Goal: Task Accomplishment & Management: Manage account settings

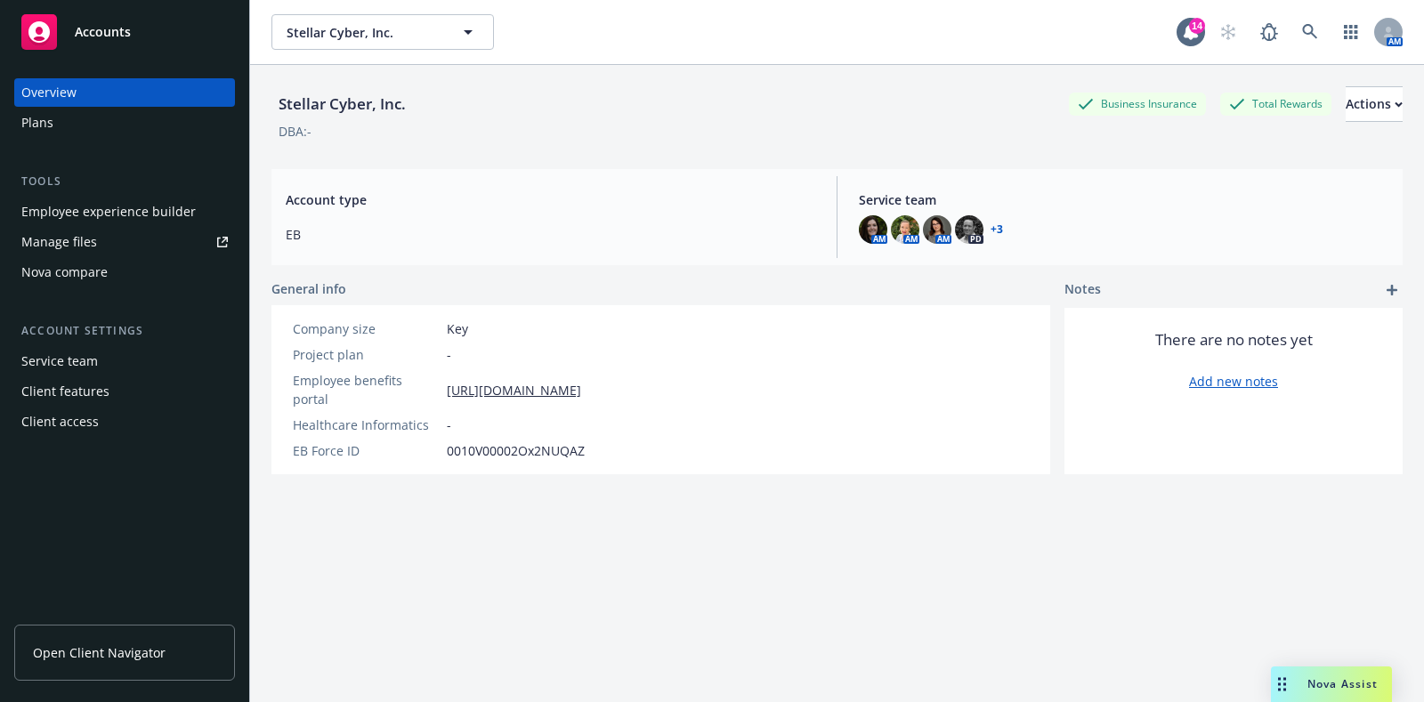
click at [53, 123] on div "Plans" at bounding box center [124, 123] width 206 height 28
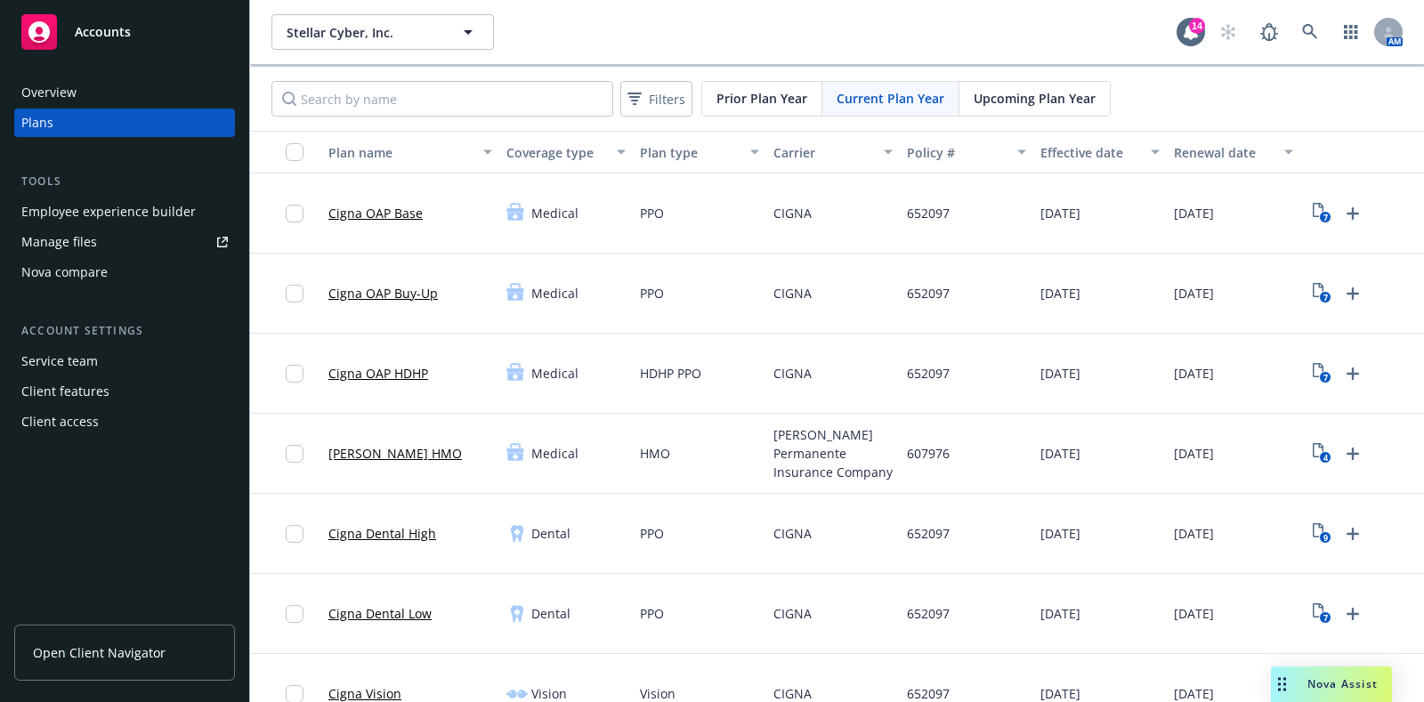
click at [1020, 107] on div "Upcoming Plan Year" at bounding box center [1034, 99] width 150 height 34
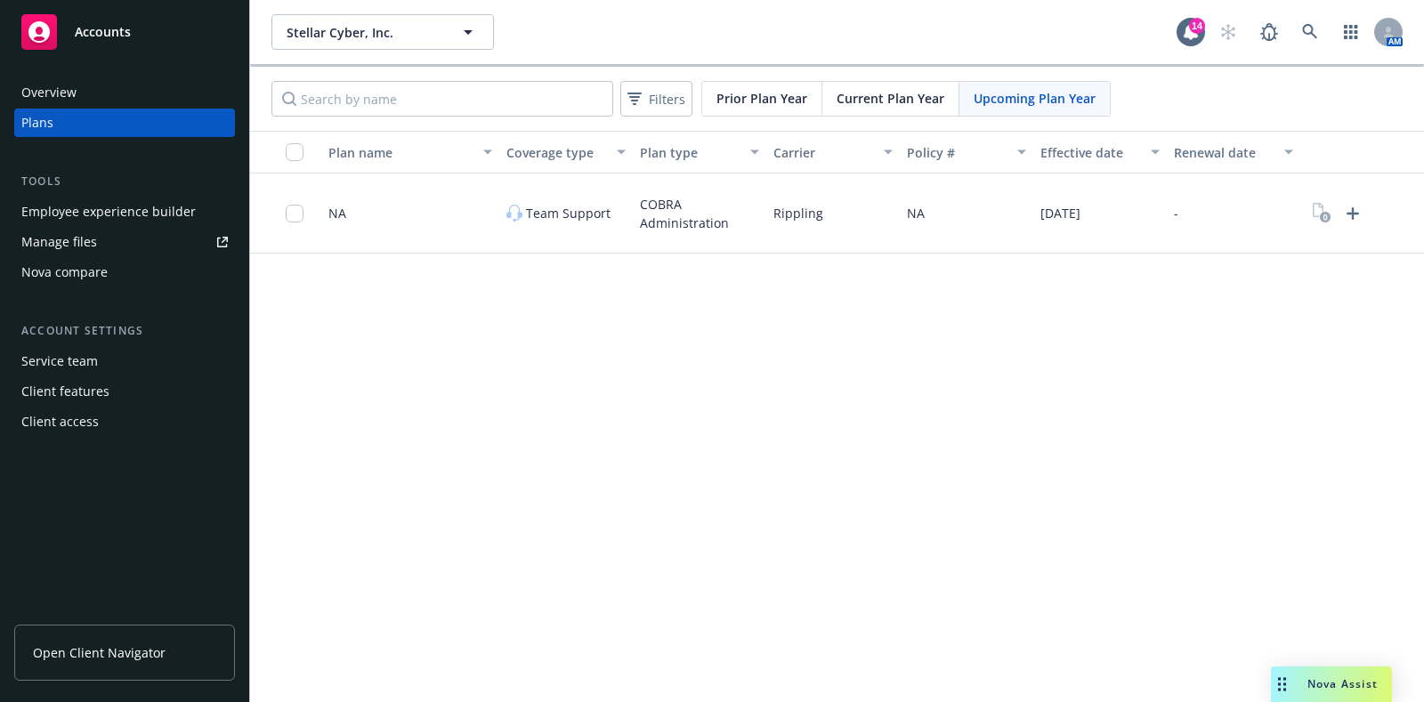
click at [918, 92] on span "Current Plan Year" at bounding box center [891, 98] width 108 height 19
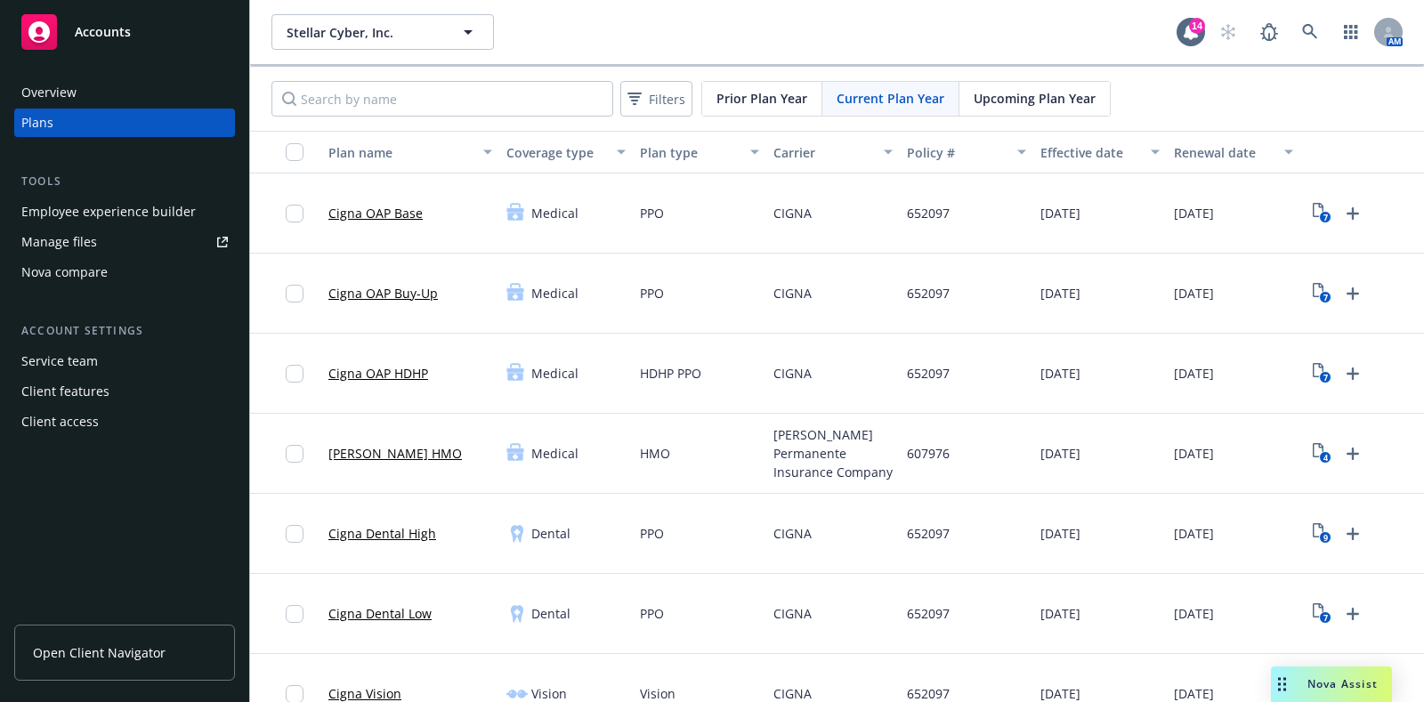
click at [1044, 99] on span "Upcoming Plan Year" at bounding box center [1035, 98] width 122 height 19
click at [1031, 77] on div "Filters Prior Plan Year Current Plan Year Upcoming Plan Year" at bounding box center [837, 99] width 1174 height 64
click at [1034, 92] on span "Upcoming Plan Year" at bounding box center [1035, 98] width 122 height 19
click at [1082, 82] on div "Upcoming Plan Year" at bounding box center [1034, 99] width 150 height 34
click at [1007, 92] on span "Upcoming Plan Year" at bounding box center [1035, 98] width 122 height 19
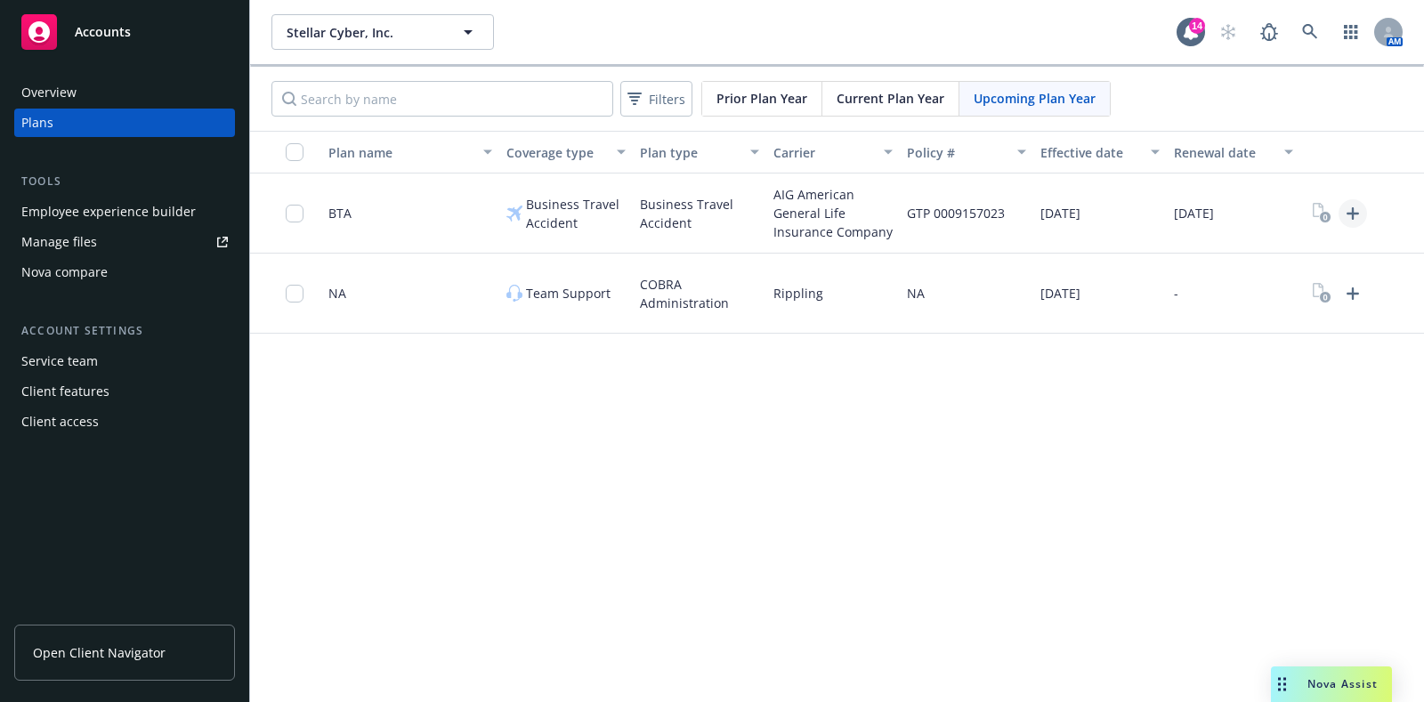
click at [1363, 216] on link "Upload Plan Documents" at bounding box center [1353, 213] width 28 height 28
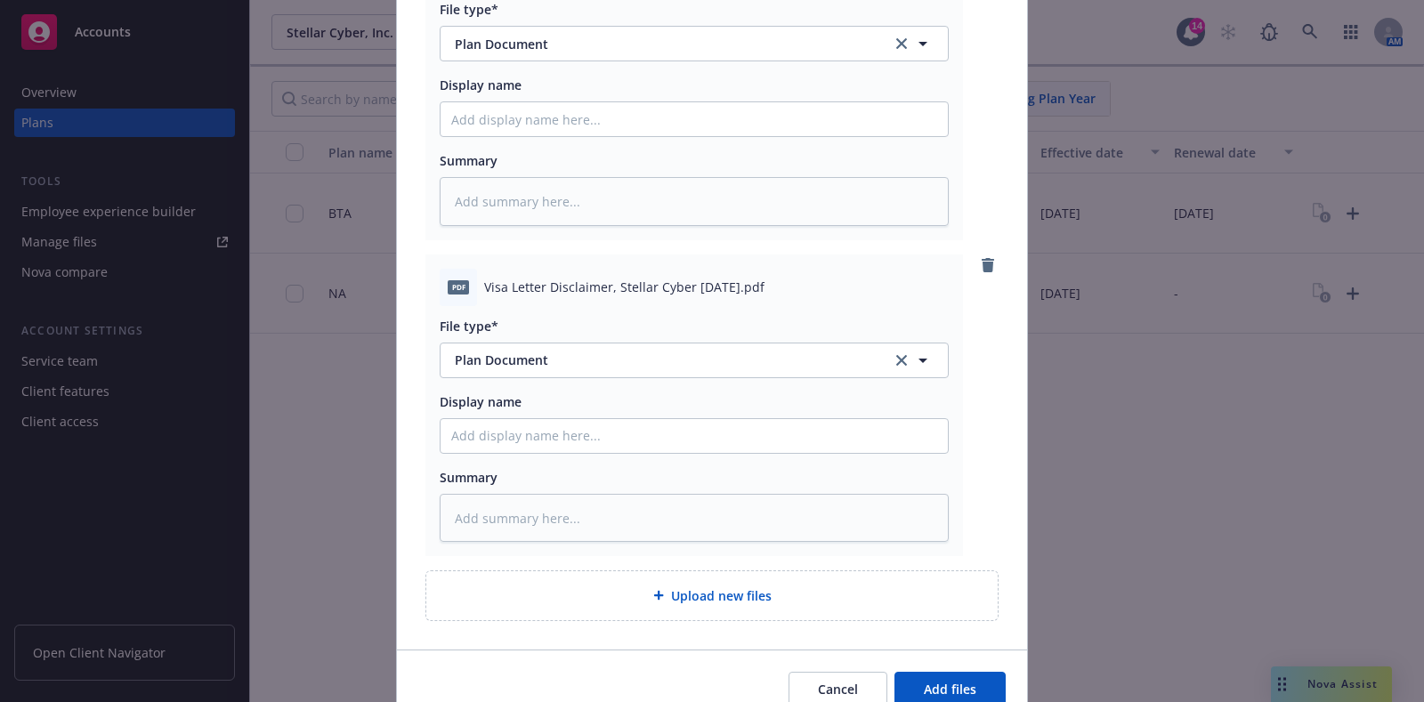
scroll to position [2882, 0]
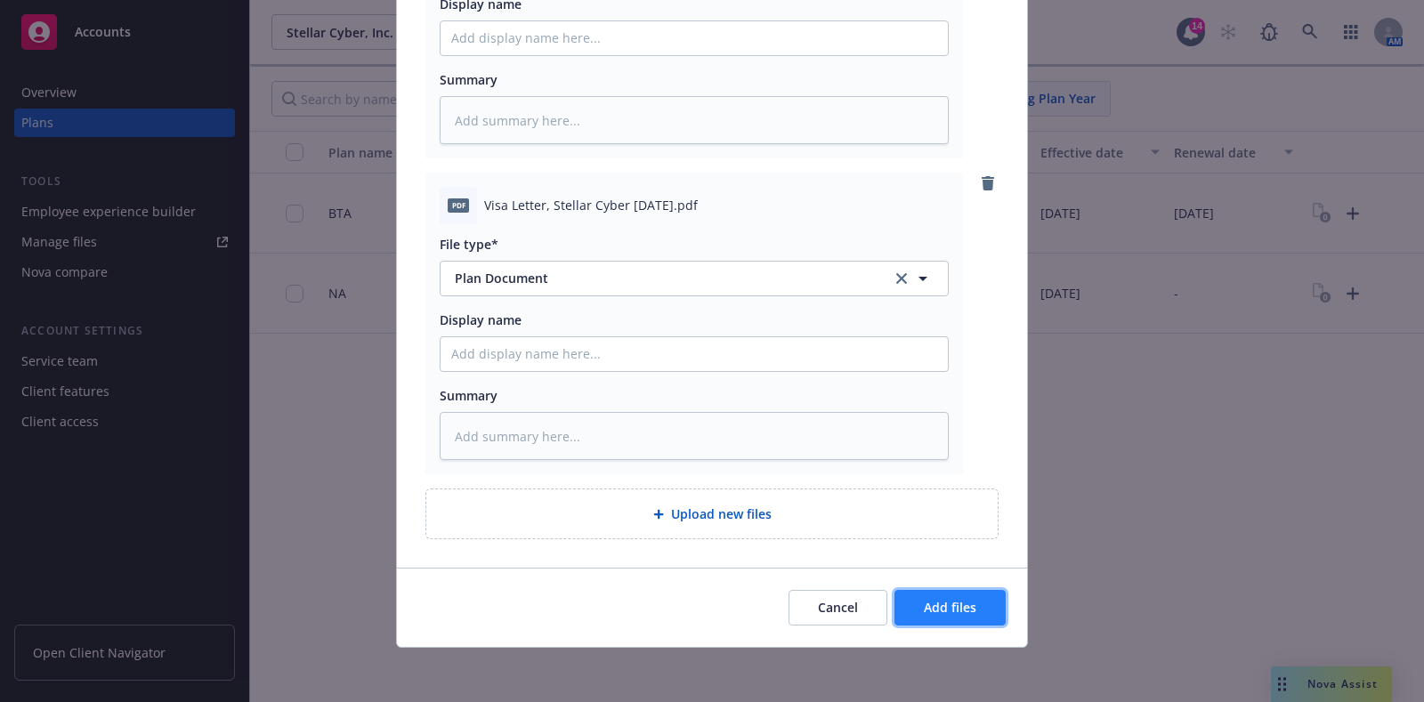
click at [944, 594] on button "Add files" at bounding box center [949, 608] width 111 height 36
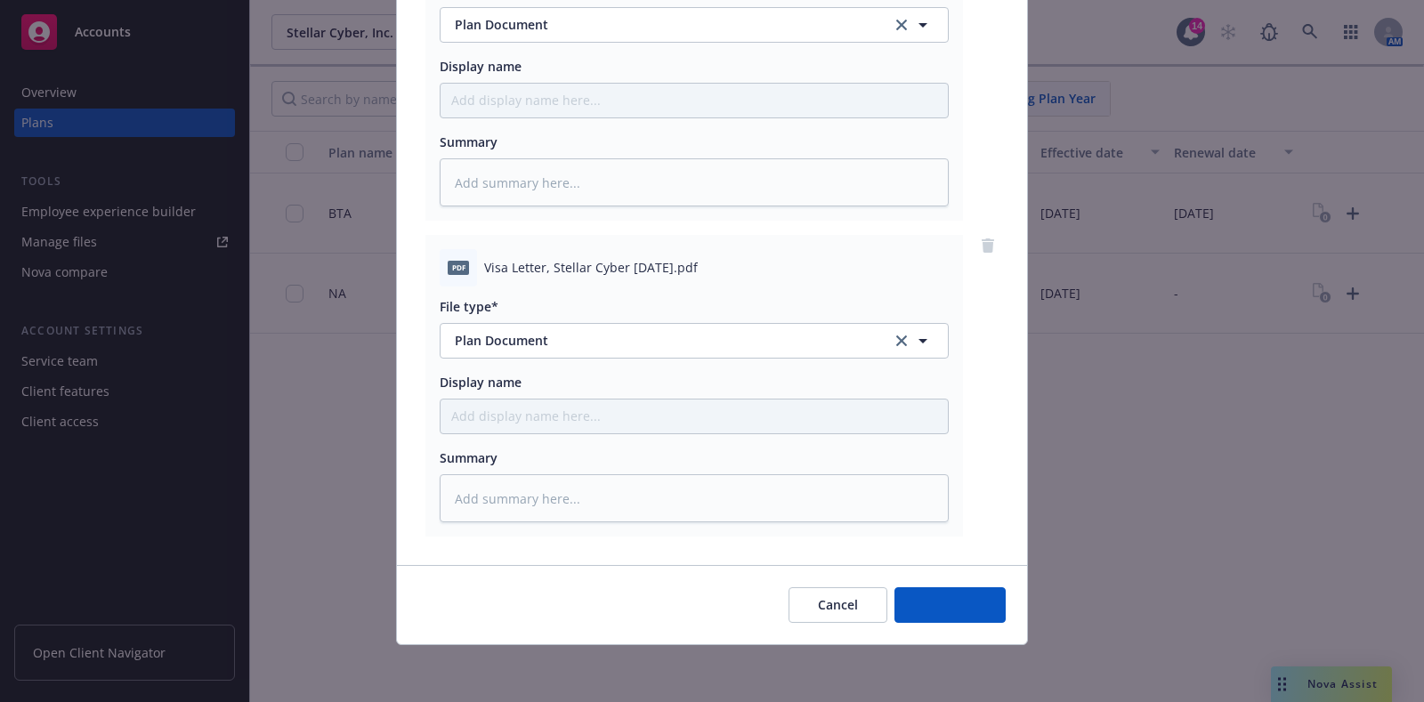
scroll to position [3134, 0]
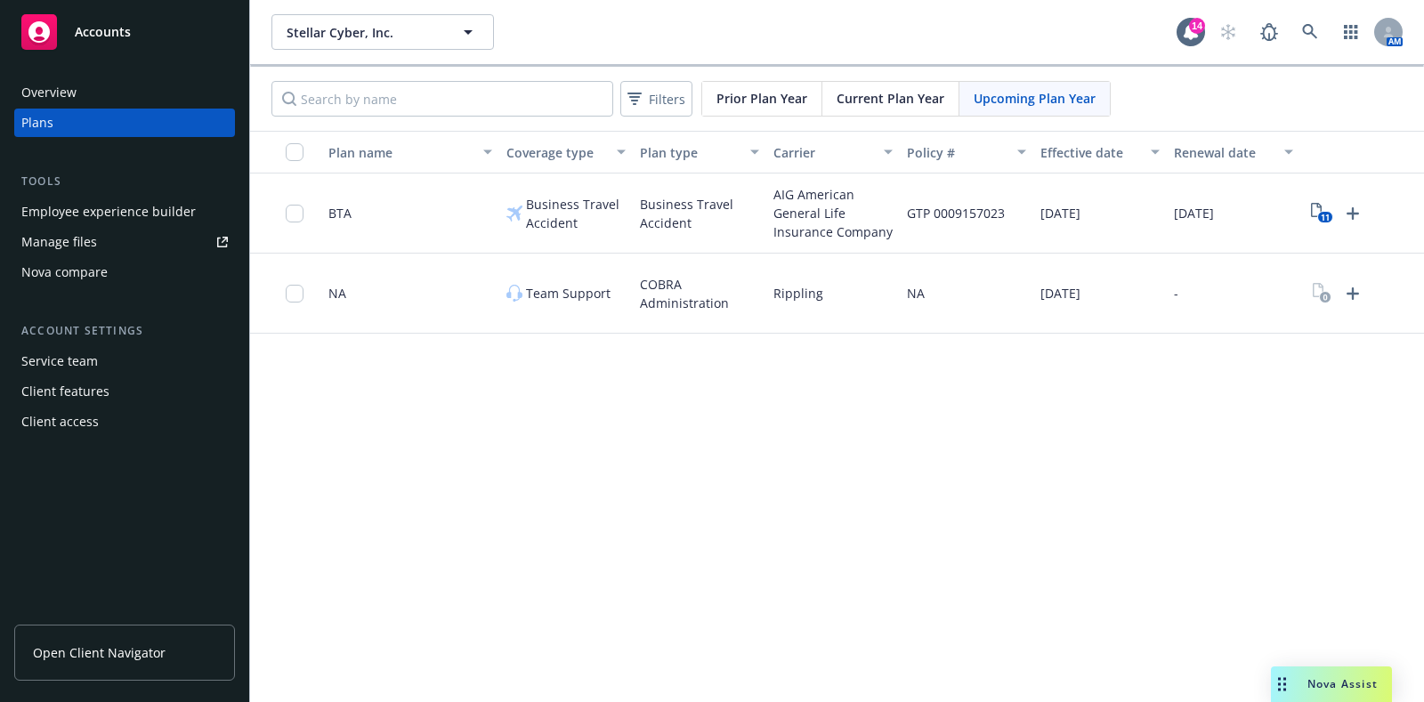
click at [875, 119] on div "Filters Prior Plan Year Current Plan Year Upcoming Plan Year" at bounding box center [837, 99] width 1174 height 64
click at [875, 107] on div "Current Plan Year" at bounding box center [890, 99] width 137 height 34
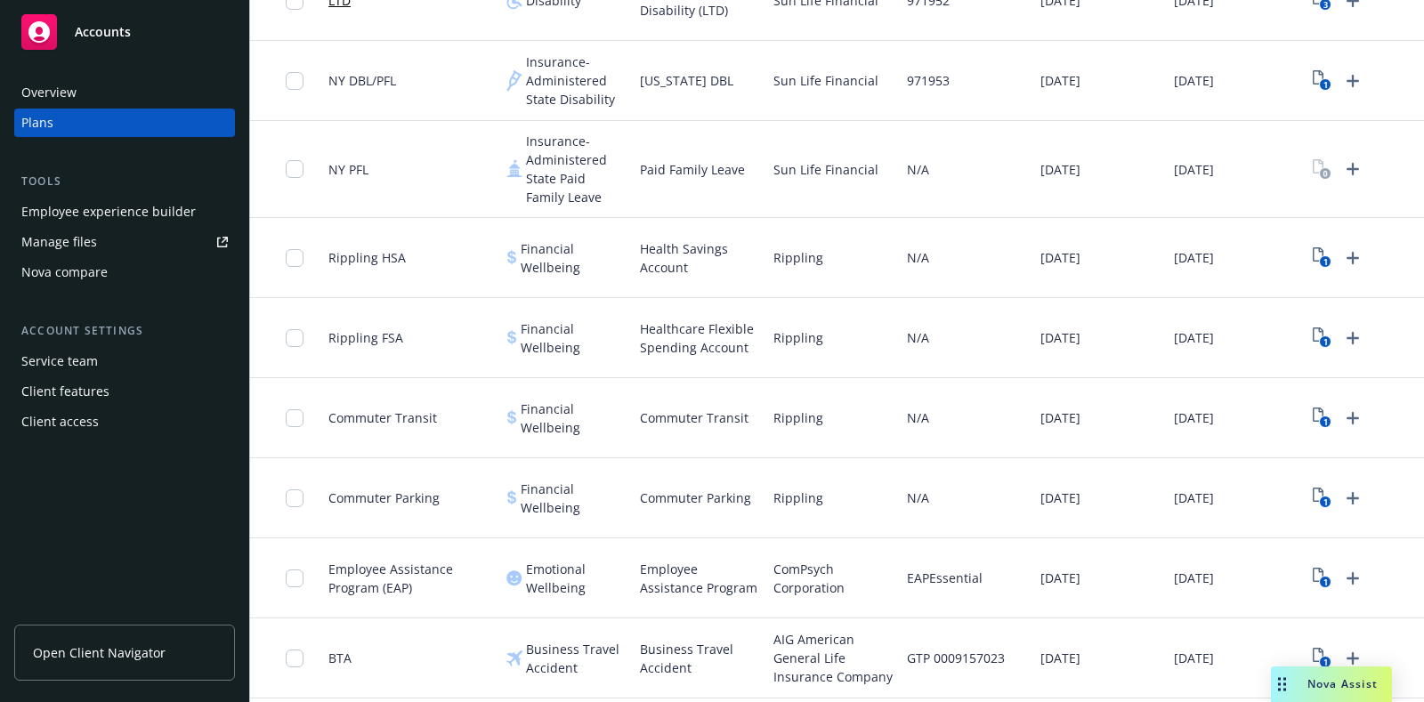
scroll to position [1169, 0]
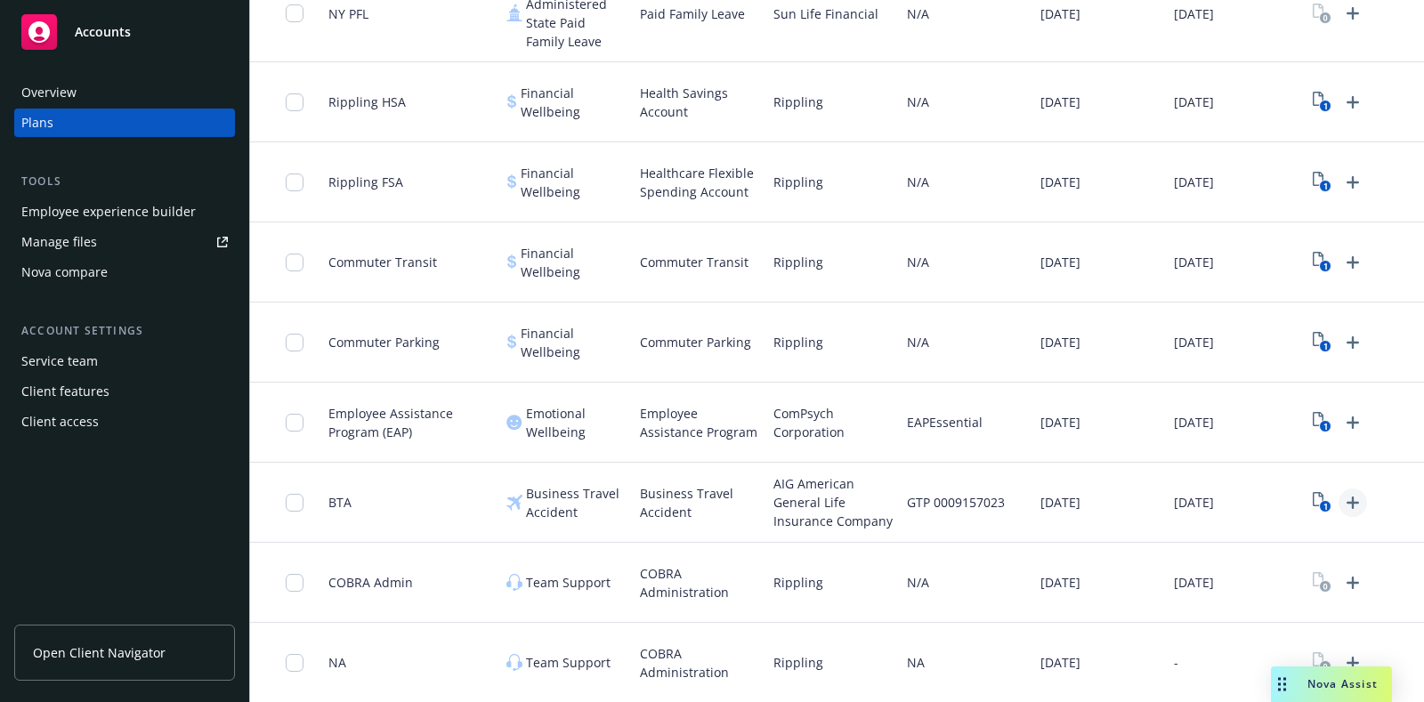
drag, startPoint x: 1335, startPoint y: 477, endPoint x: 1348, endPoint y: 483, distance: 14.7
click at [1336, 489] on div "1" at bounding box center [1337, 503] width 60 height 28
click at [1355, 492] on icon "Upload Plan Documents" at bounding box center [1352, 502] width 21 height 21
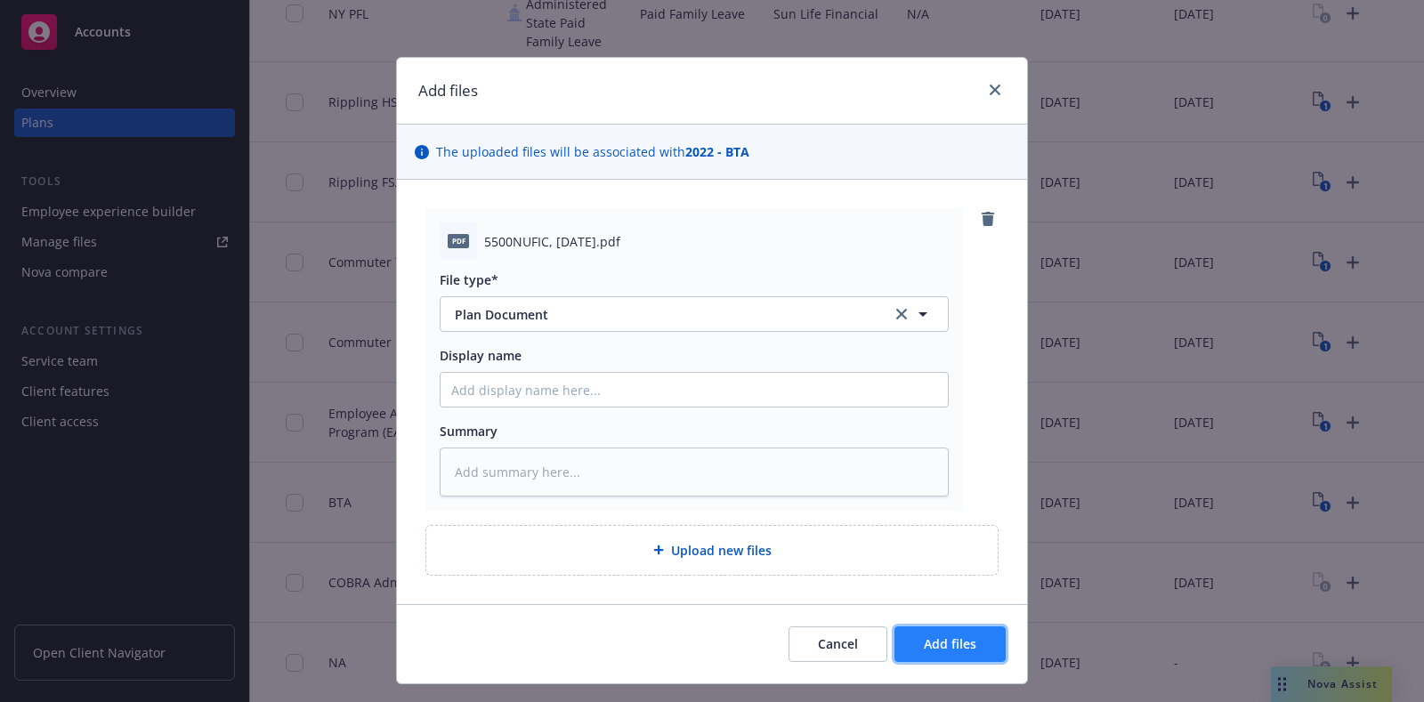
click at [969, 646] on button "Add files" at bounding box center [949, 645] width 111 height 36
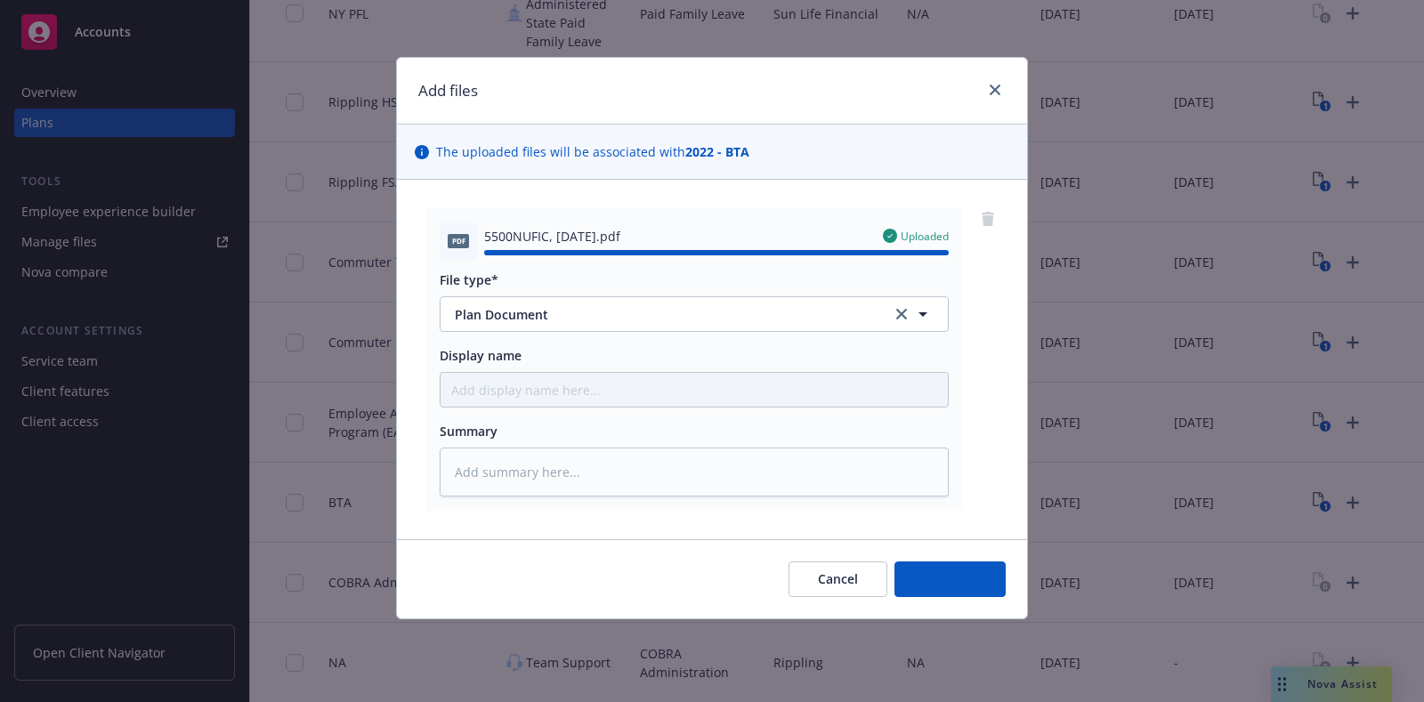
type textarea "x"
